Goal: Go to known website: Go to known website

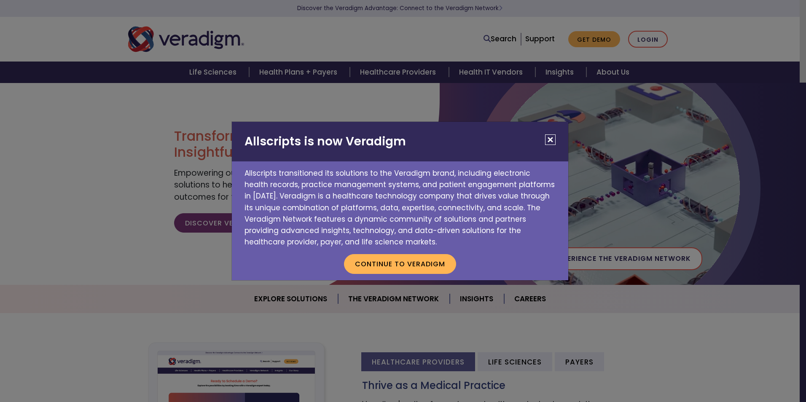
click at [654, 43] on div "Allscripts is now Veradigm Allscripts transitioned its solutions to the Veradig…" at bounding box center [403, 201] width 806 height 402
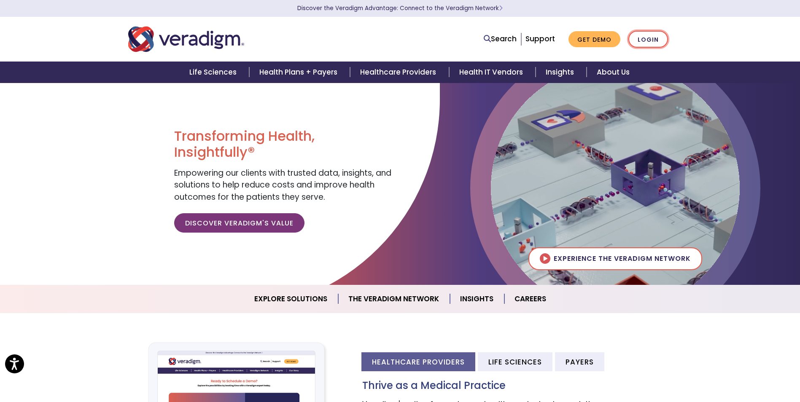
click at [647, 37] on link "Login" at bounding box center [648, 39] width 40 height 17
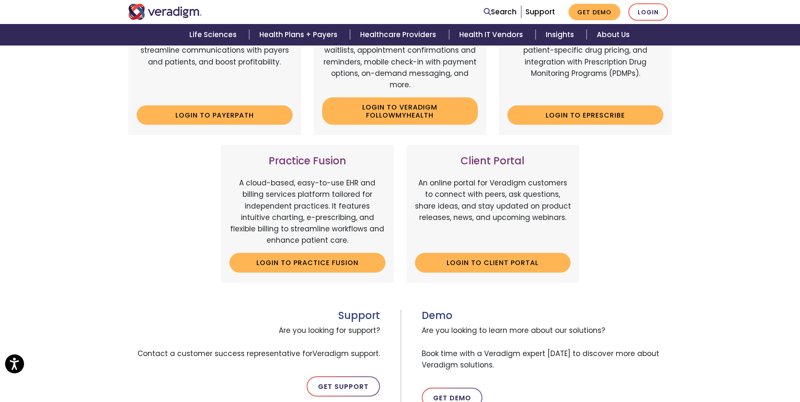
scroll to position [218, 0]
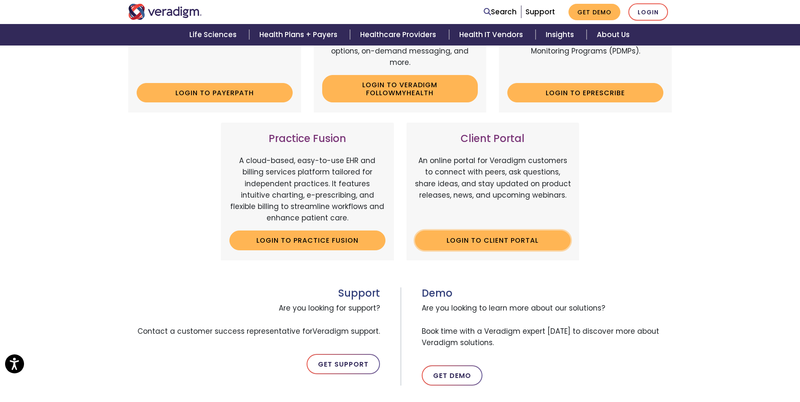
click at [490, 236] on link "Login to Client Portal" at bounding box center [493, 240] width 156 height 19
